Goal: Entertainment & Leisure: Consume media (video, audio)

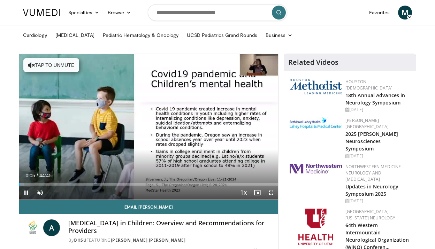
click at [85, 187] on div "Current Time 0:05 / Duration 44:45 Pause Skip Backward Skip Forward Unmute Load…" at bounding box center [148, 193] width 259 height 14
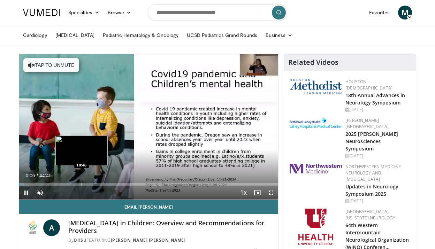
click at [82, 184] on div "Progress Bar" at bounding box center [82, 184] width 1 height 3
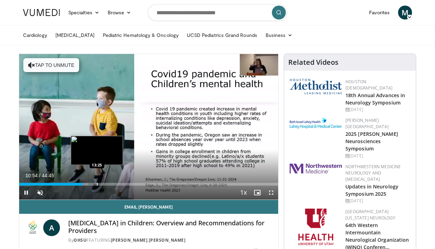
click at [97, 185] on div "Progress Bar" at bounding box center [97, 184] width 1 height 3
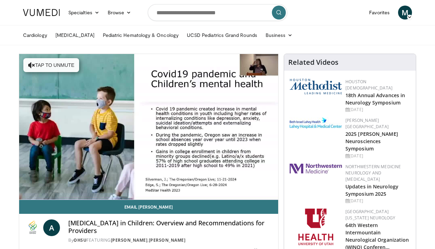
click at [111, 184] on div "10 seconds Tap to unmute" at bounding box center [148, 127] width 259 height 146
